Goal: Transaction & Acquisition: Purchase product/service

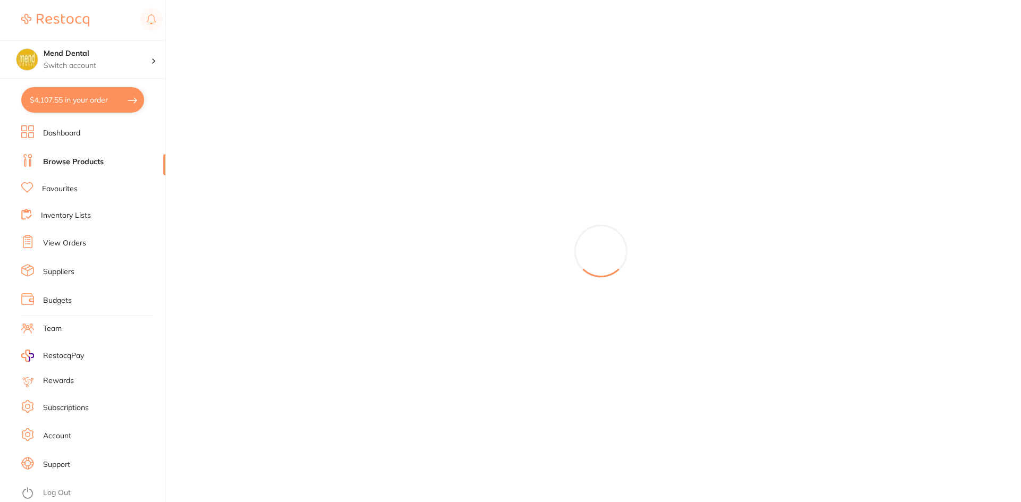
click at [87, 100] on button "$4,107.55 in your order" at bounding box center [82, 100] width 123 height 26
checkbox input "true"
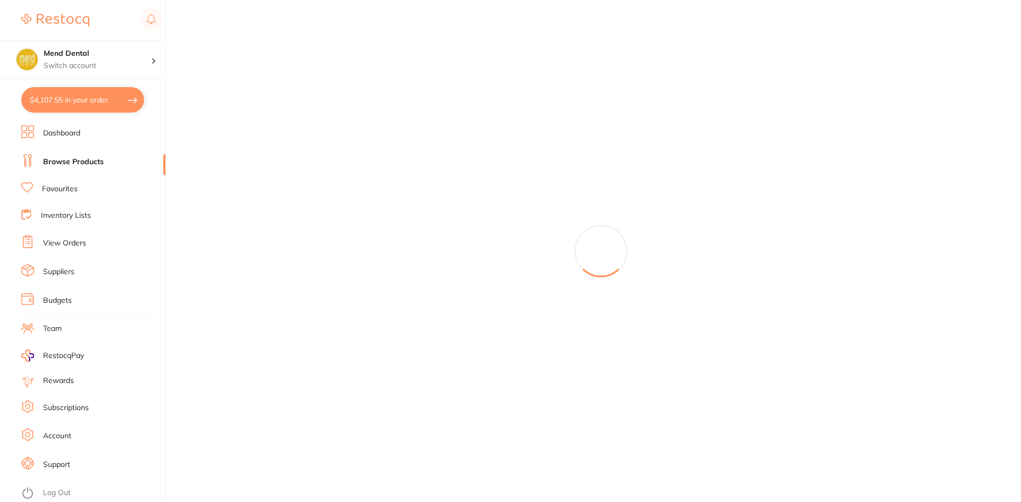
checkbox input "true"
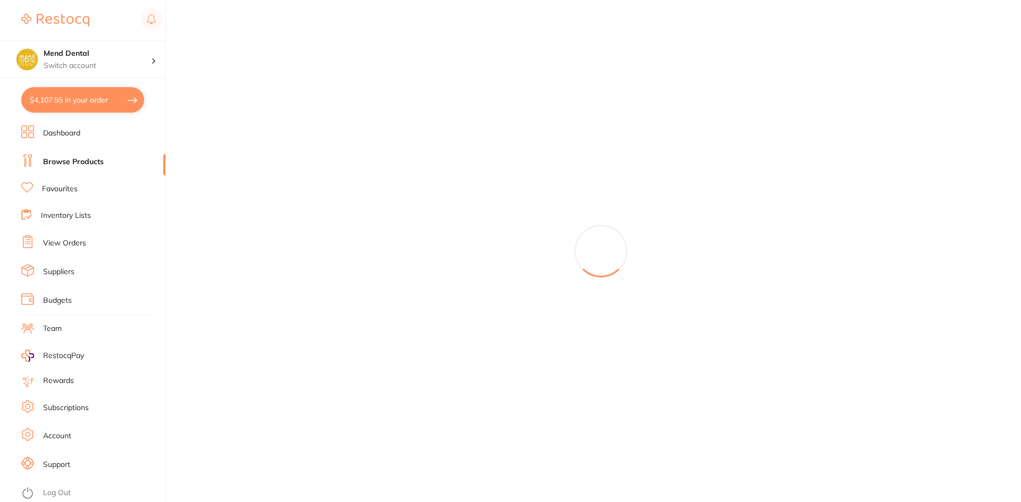
checkbox input "true"
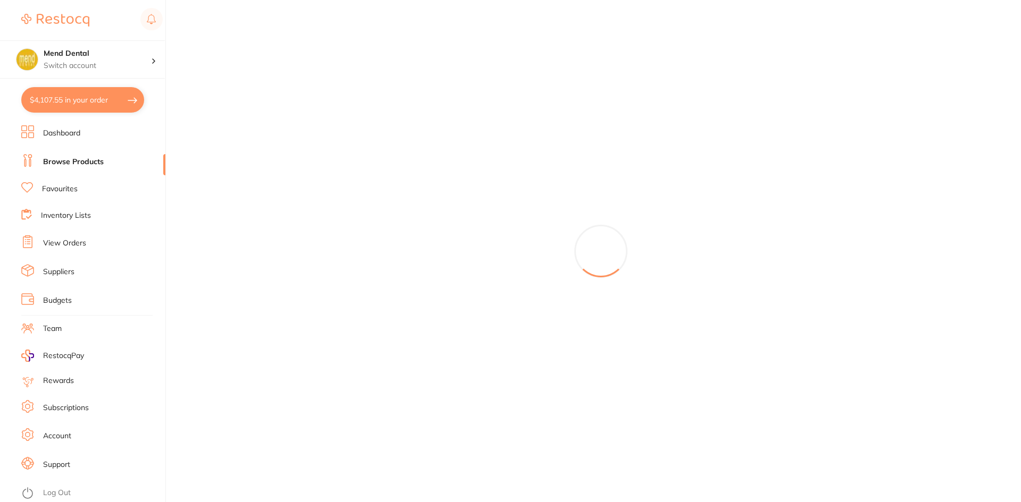
checkbox input "true"
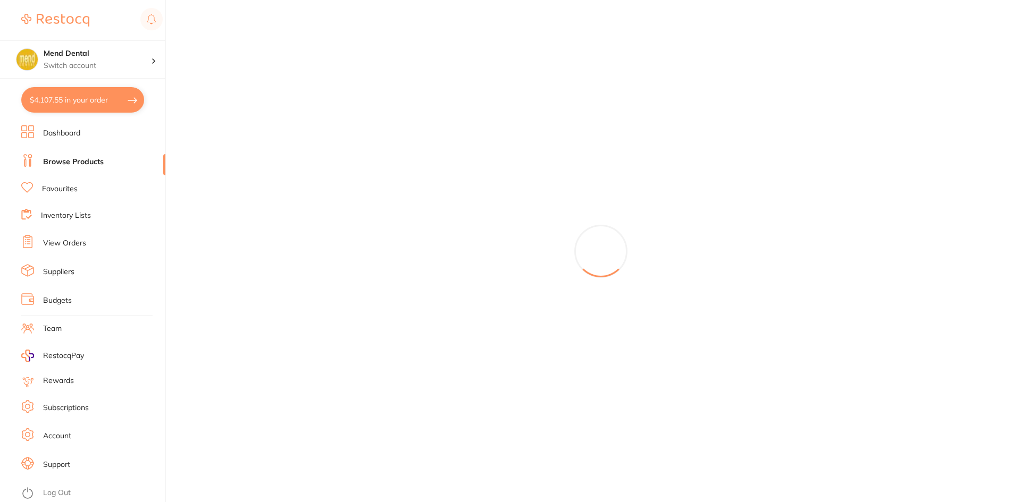
checkbox input "true"
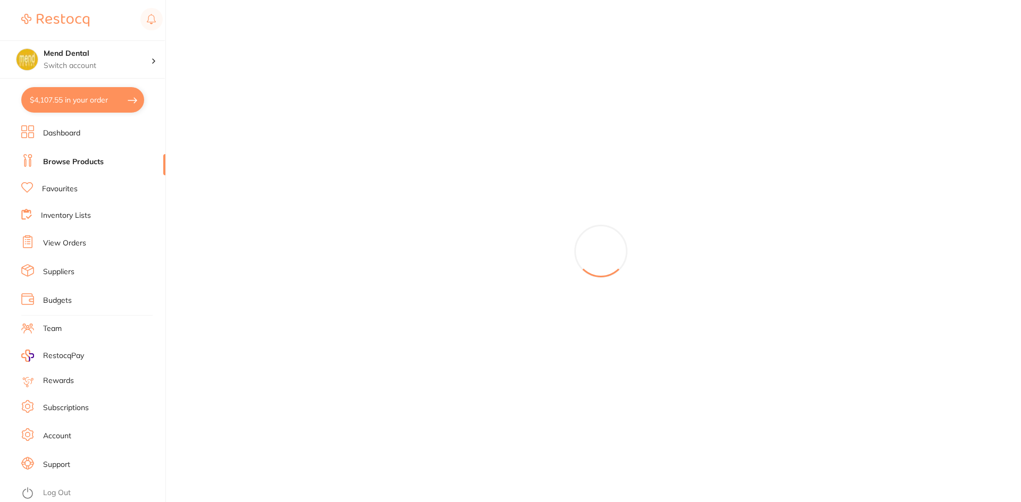
checkbox input "true"
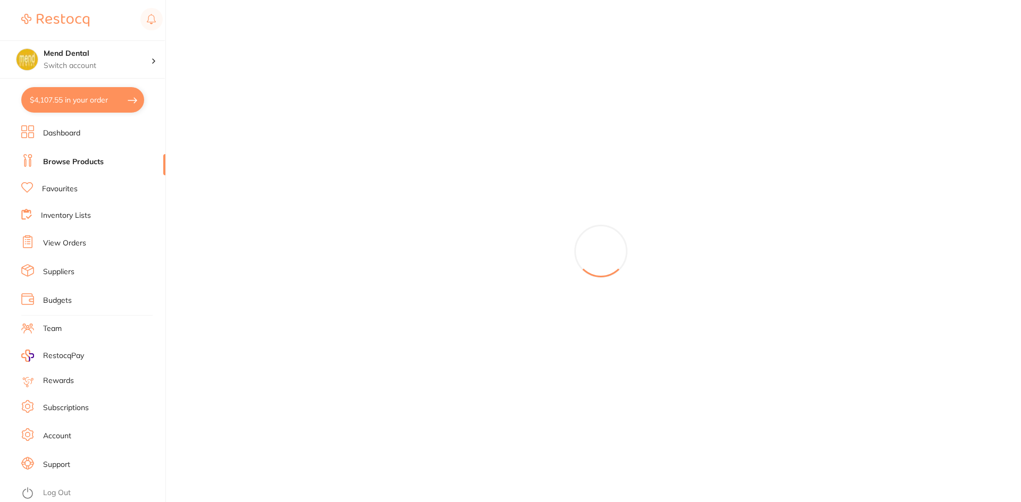
checkbox input "true"
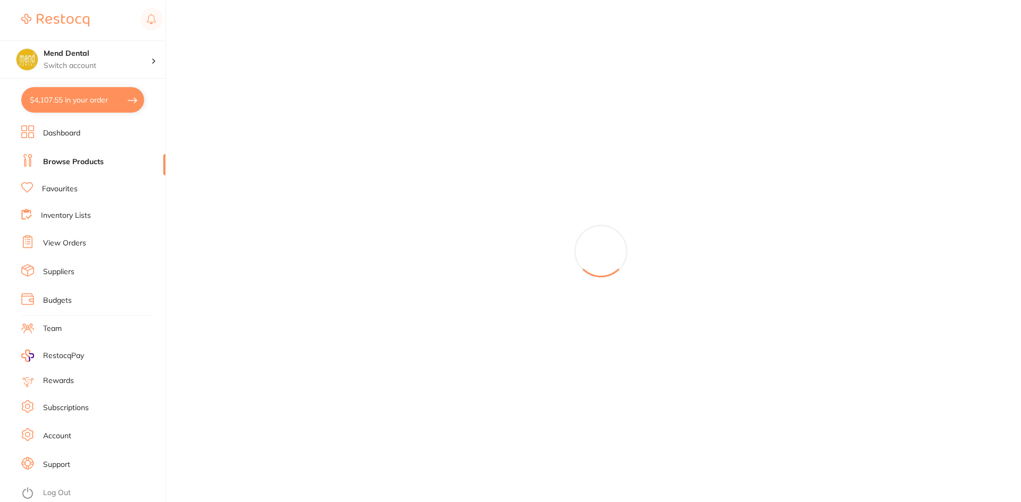
checkbox input "true"
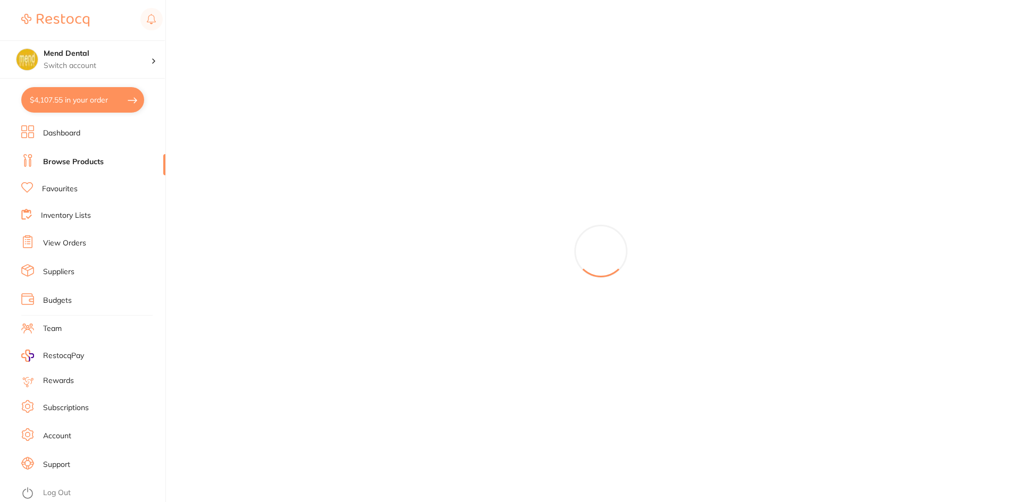
checkbox input "true"
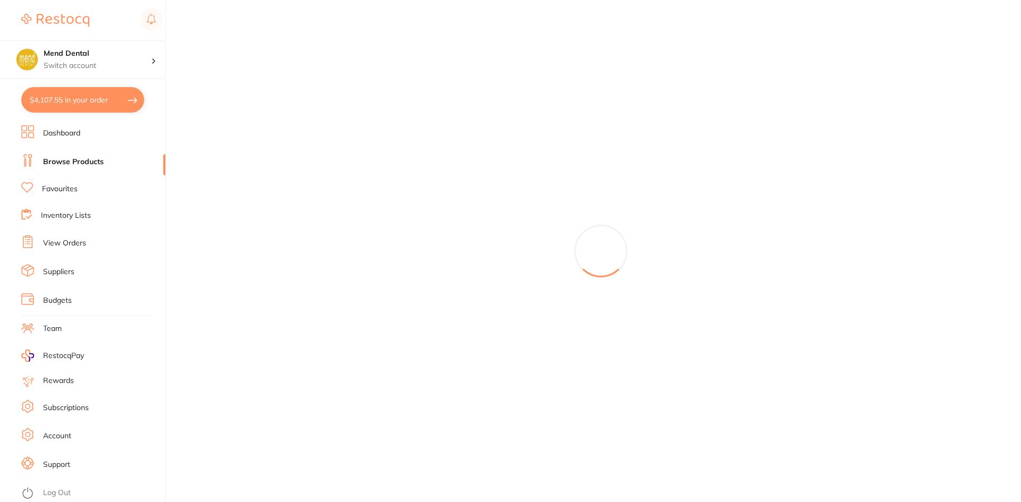
checkbox input "true"
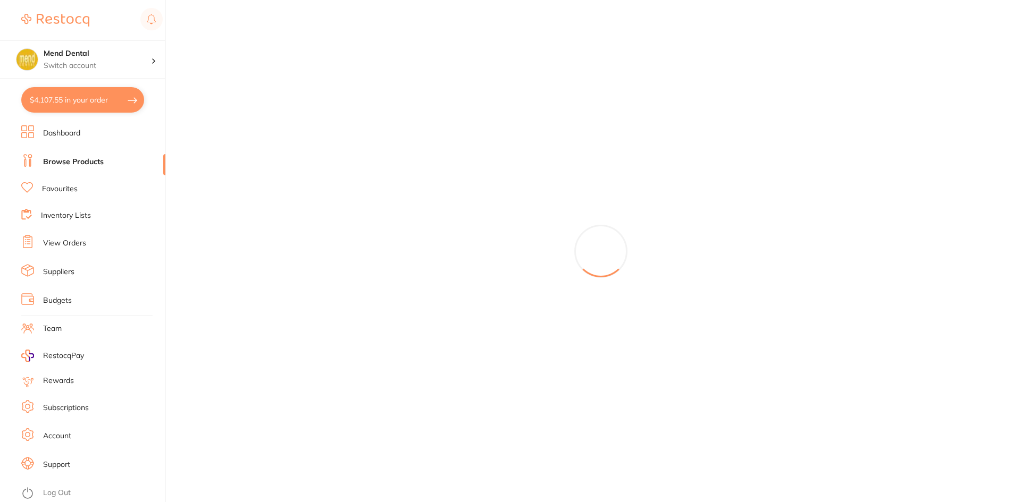
checkbox input "true"
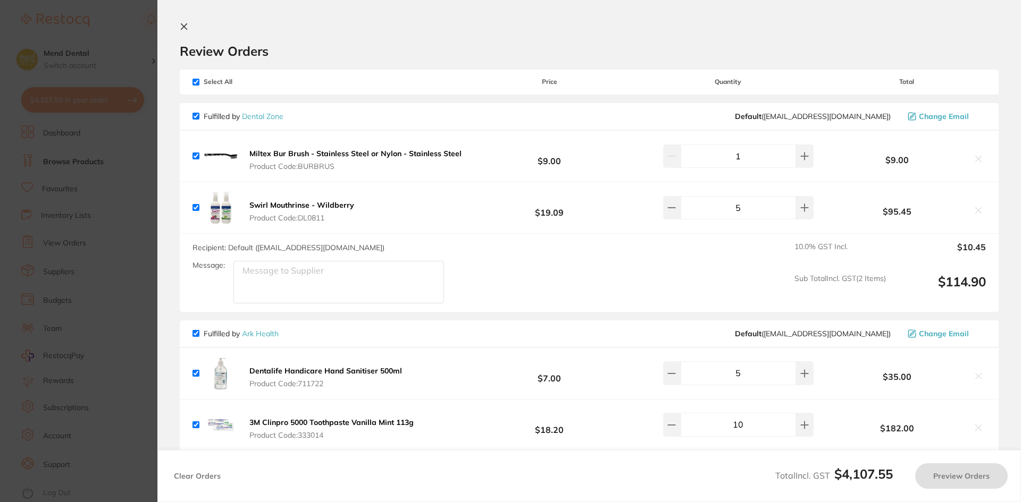
click at [65, 174] on section "Update RRP Set your pre negotiated price for this item. Item Agreed RRP (excl. …" at bounding box center [510, 251] width 1021 height 502
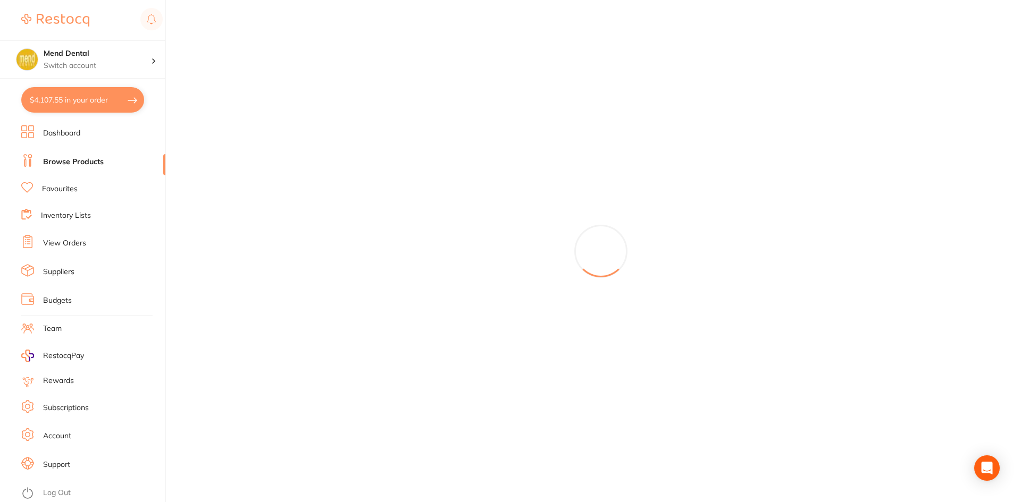
click at [62, 240] on link "View Orders" at bounding box center [64, 243] width 43 height 11
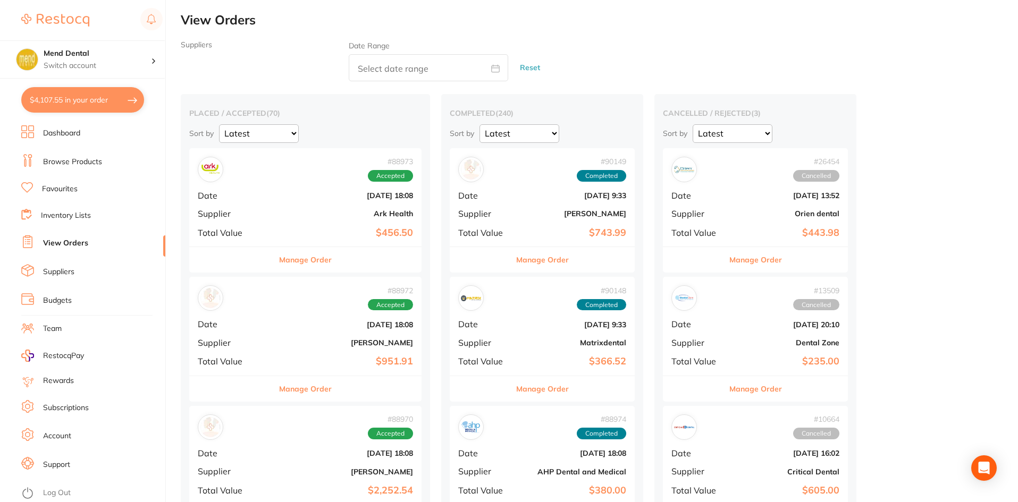
click at [66, 130] on link "Dashboard" at bounding box center [61, 133] width 37 height 11
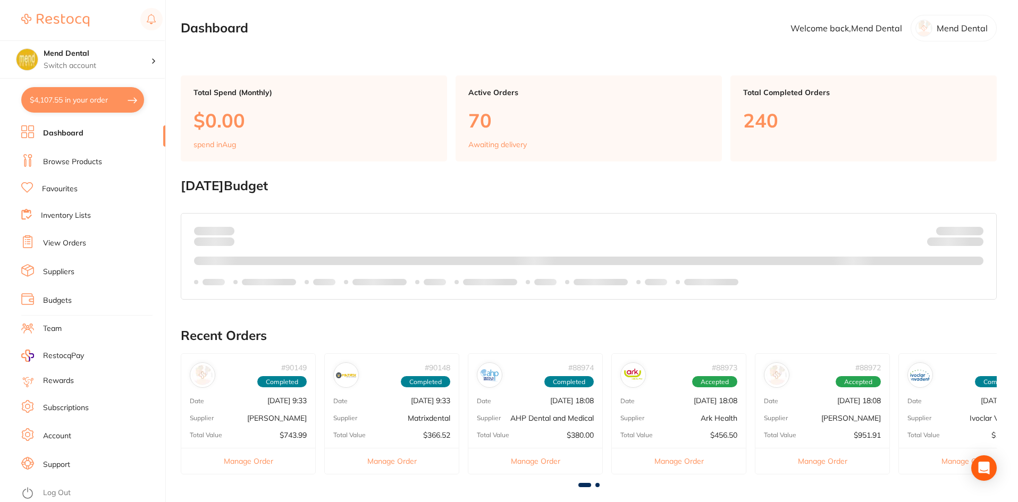
click at [71, 169] on li "Browse Products" at bounding box center [93, 162] width 144 height 16
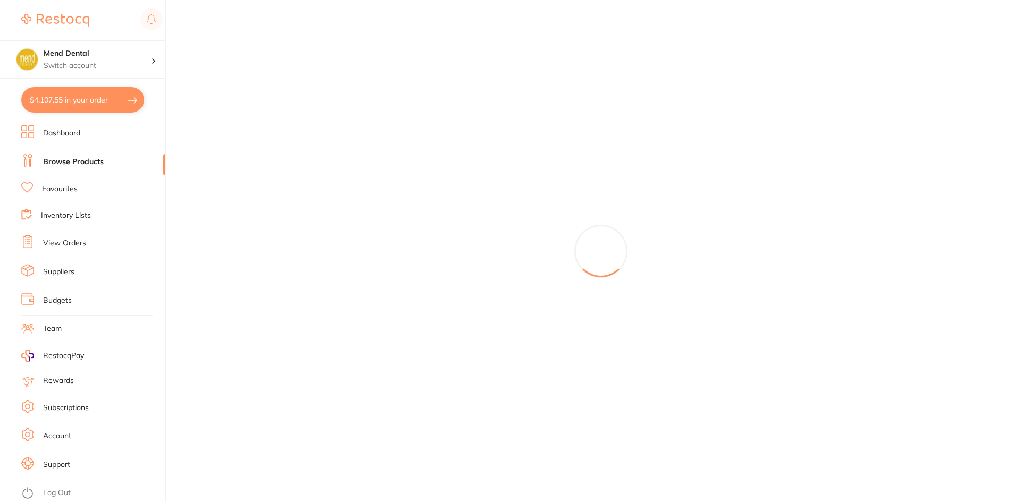
click at [79, 160] on link "Browse Products" at bounding box center [73, 162] width 61 height 11
